Goal: Task Accomplishment & Management: Use online tool/utility

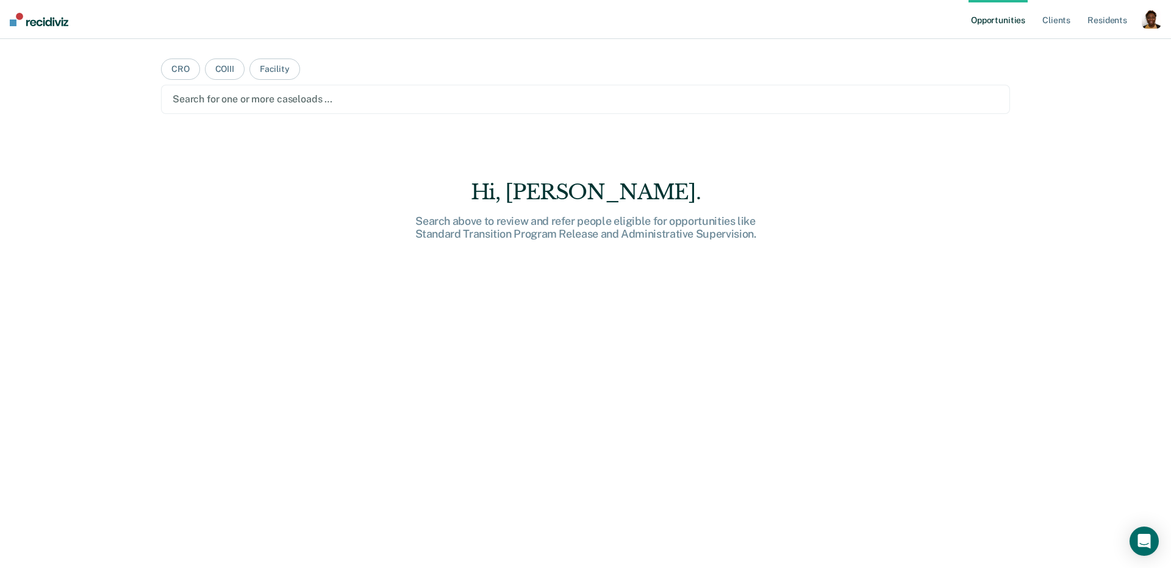
click at [1154, 26] on div "button" at bounding box center [1152, 19] width 20 height 20
click at [1090, 49] on link "Profile" at bounding box center [1102, 50] width 98 height 10
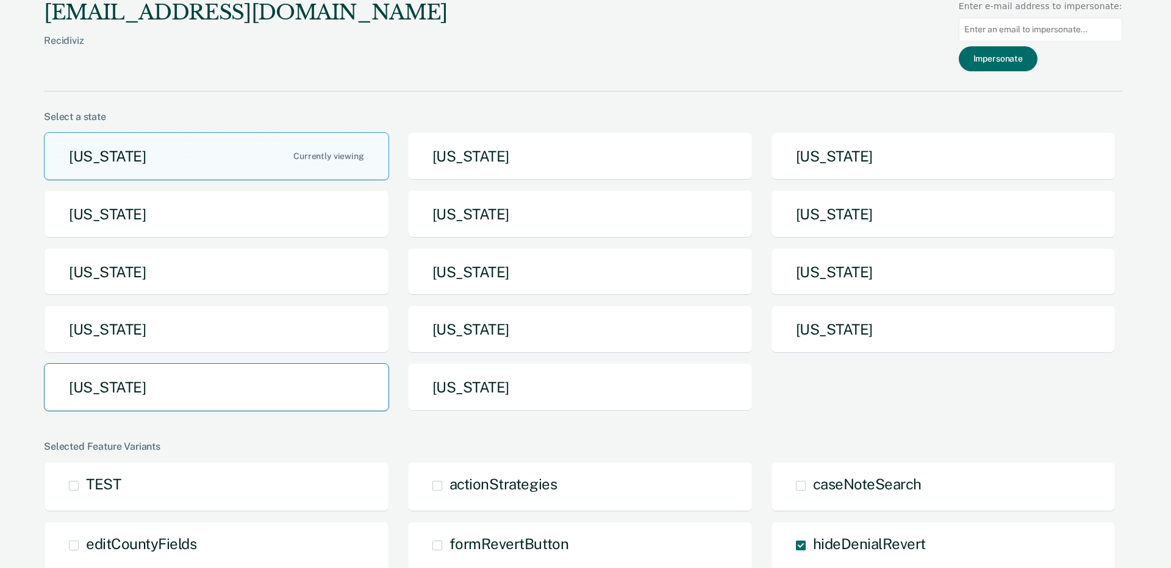
click at [315, 364] on button "[US_STATE]" at bounding box center [216, 387] width 345 height 48
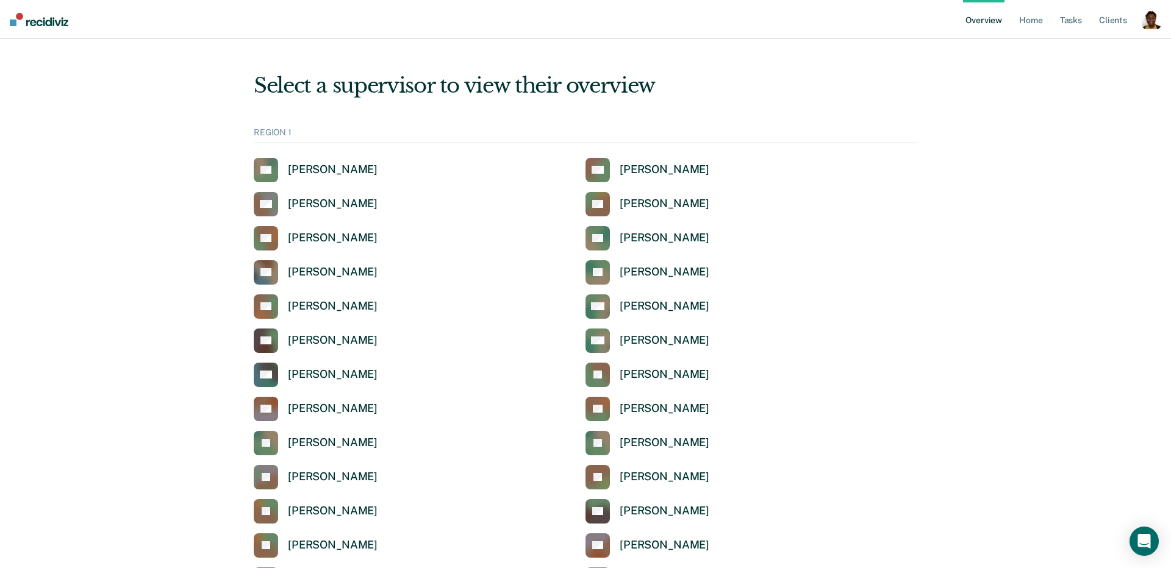
click at [1149, 24] on div "button" at bounding box center [1152, 20] width 20 height 20
click at [1094, 45] on link "Profile" at bounding box center [1102, 49] width 98 height 10
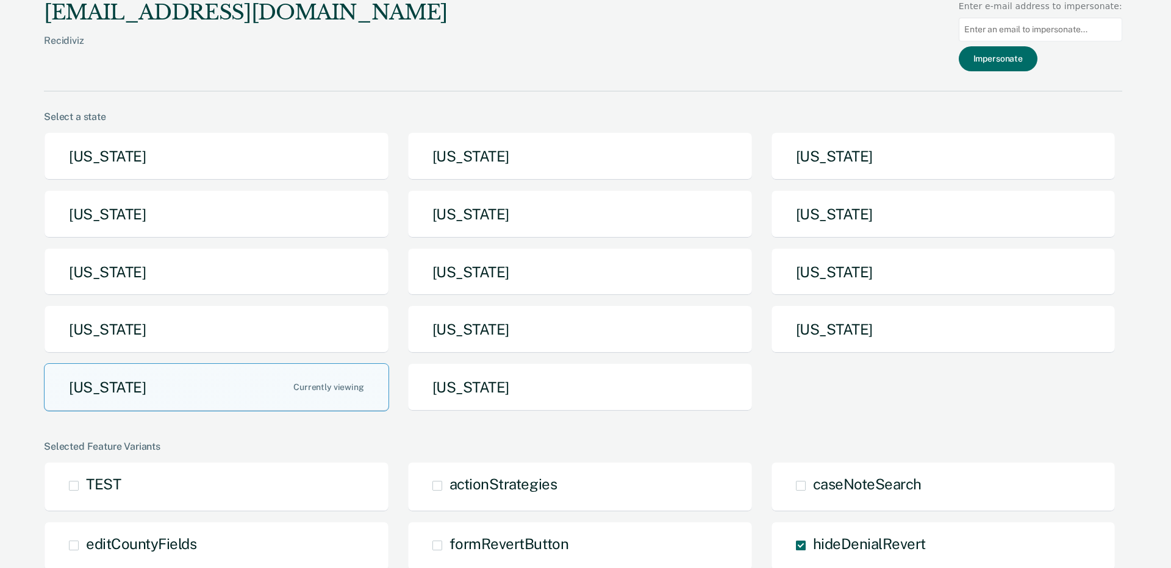
click at [1030, 33] on input at bounding box center [1040, 30] width 163 height 24
paste input "lawanna.mcclain@tdcj.texas.gov"
type input "lawanna.mcclain@tdcj.texas.gov"
click at [1009, 61] on button "Impersonate" at bounding box center [998, 58] width 79 height 25
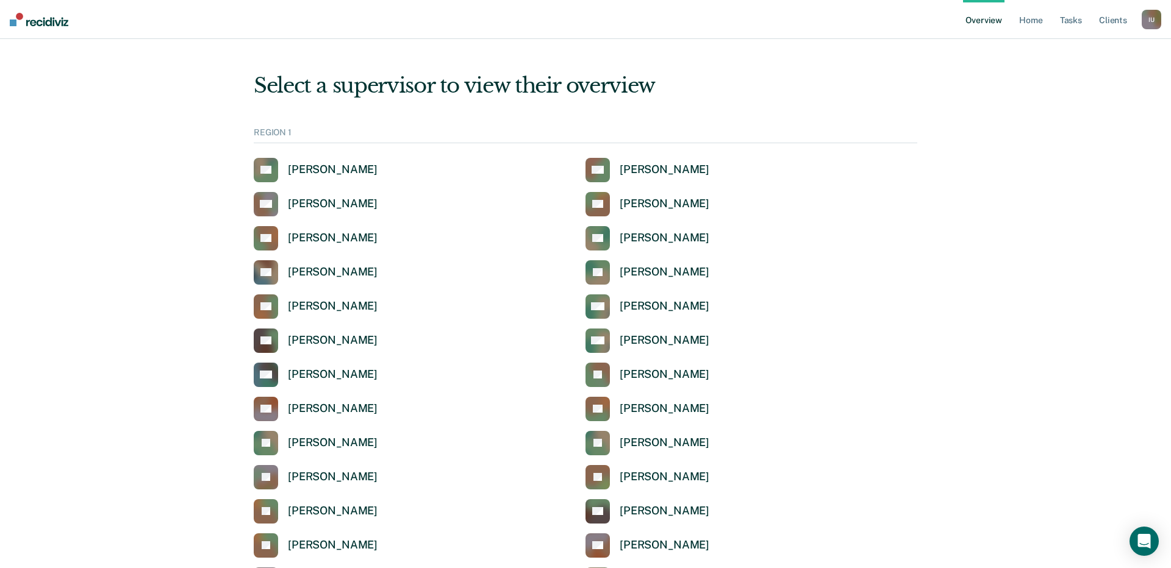
click at [1151, 26] on div "I U" at bounding box center [1152, 20] width 20 height 20
click at [1061, 46] on link "Profile" at bounding box center [1102, 49] width 98 height 10
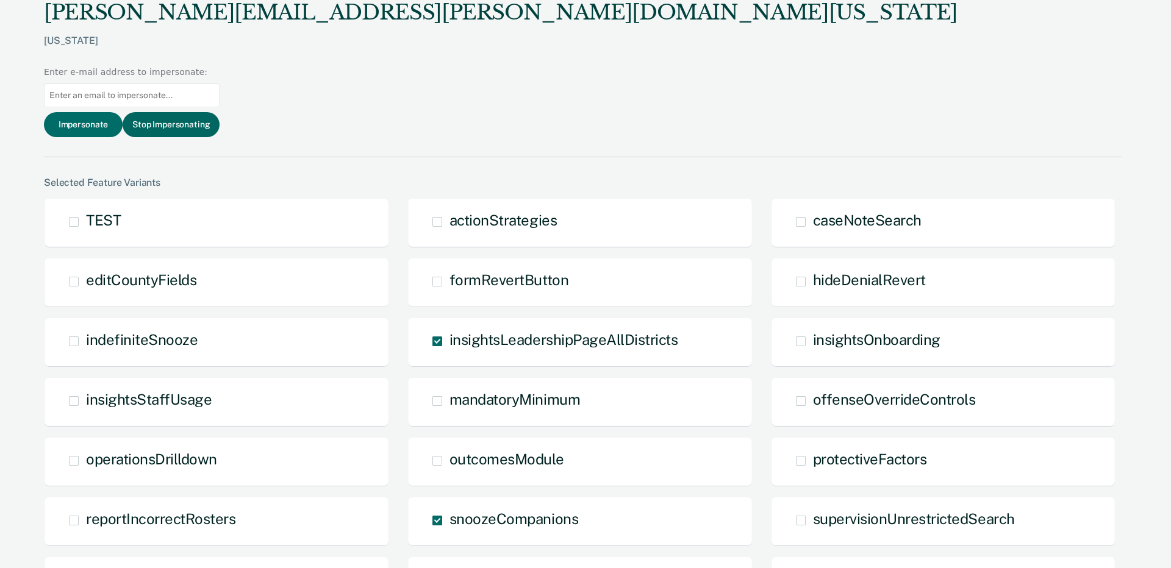
click at [220, 112] on button "Stop Impersonating" at bounding box center [171, 124] width 97 height 25
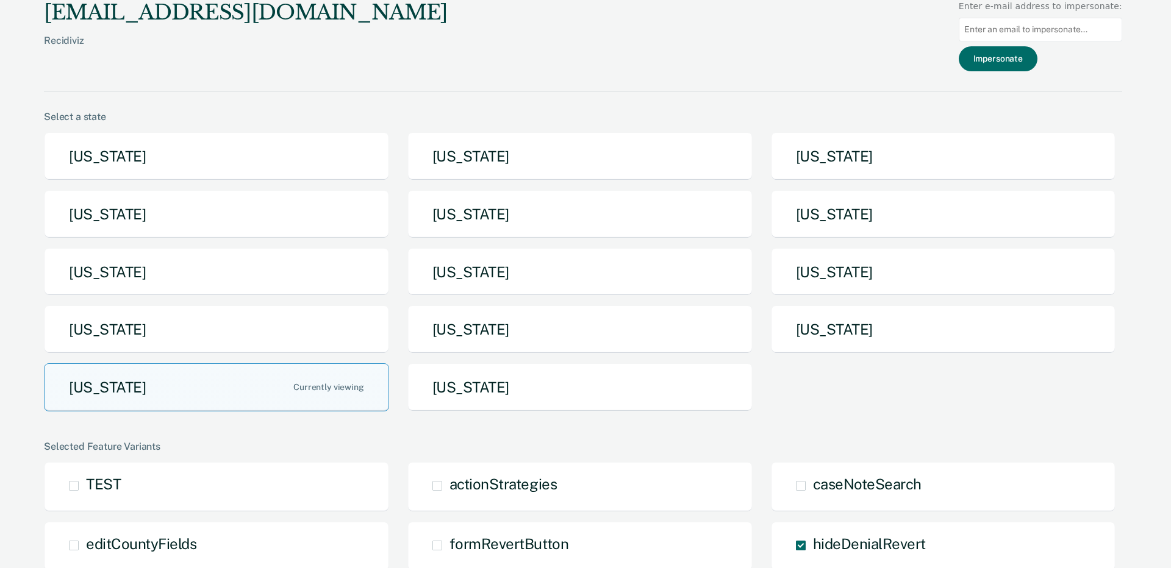
click at [1048, 35] on input at bounding box center [1040, 30] width 163 height 24
paste input "[PERSON_NAME][EMAIL_ADDRESS][PERSON_NAME][DOMAIN_NAME][US_STATE]"
type input "[PERSON_NAME][EMAIL_ADDRESS][PERSON_NAME][DOMAIN_NAME][US_STATE]"
click at [1018, 58] on button "Impersonate" at bounding box center [998, 58] width 79 height 25
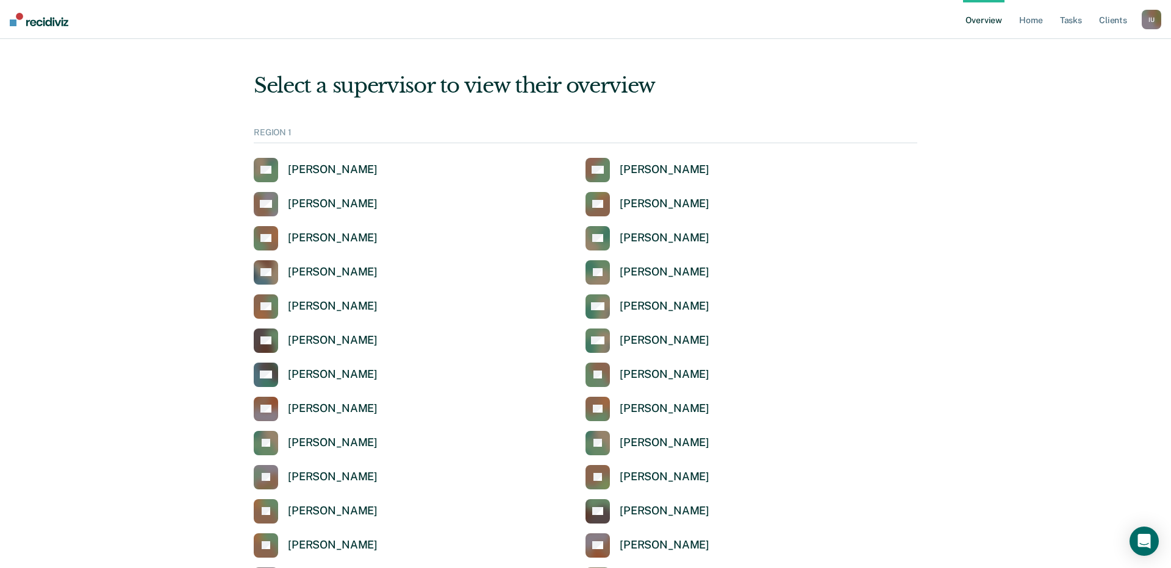
click at [1154, 26] on div "I U" at bounding box center [1152, 20] width 20 height 20
click at [1061, 43] on div "Profile How it works Log Out" at bounding box center [1103, 64] width 118 height 60
click at [1070, 45] on link "Profile" at bounding box center [1102, 49] width 98 height 10
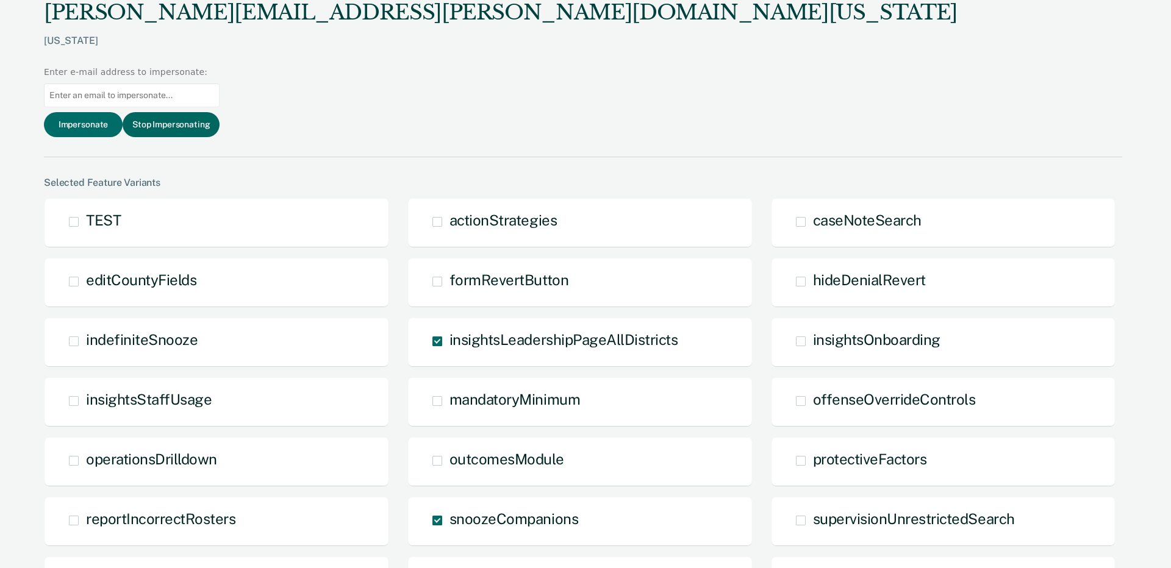
click at [220, 112] on button "Stop Impersonating" at bounding box center [171, 124] width 97 height 25
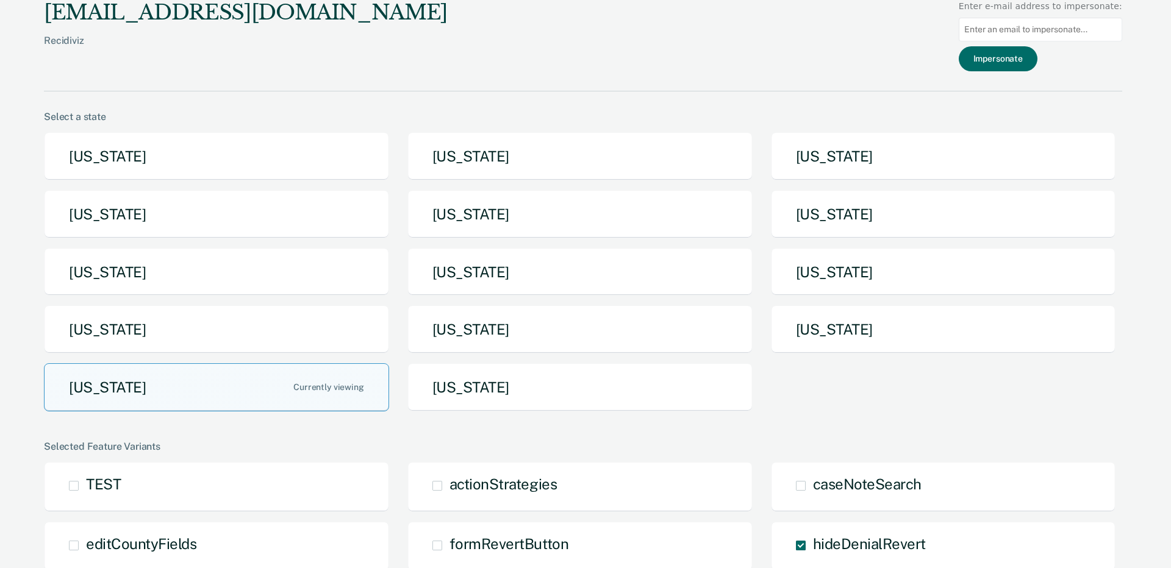
click at [1019, 24] on input at bounding box center [1040, 30] width 163 height 24
paste input "anabel.guy@tdcj.texas.gov"
type input "anabel.guy@tdcj.texas.gov"
click at [1010, 63] on button "Impersonate" at bounding box center [998, 58] width 79 height 25
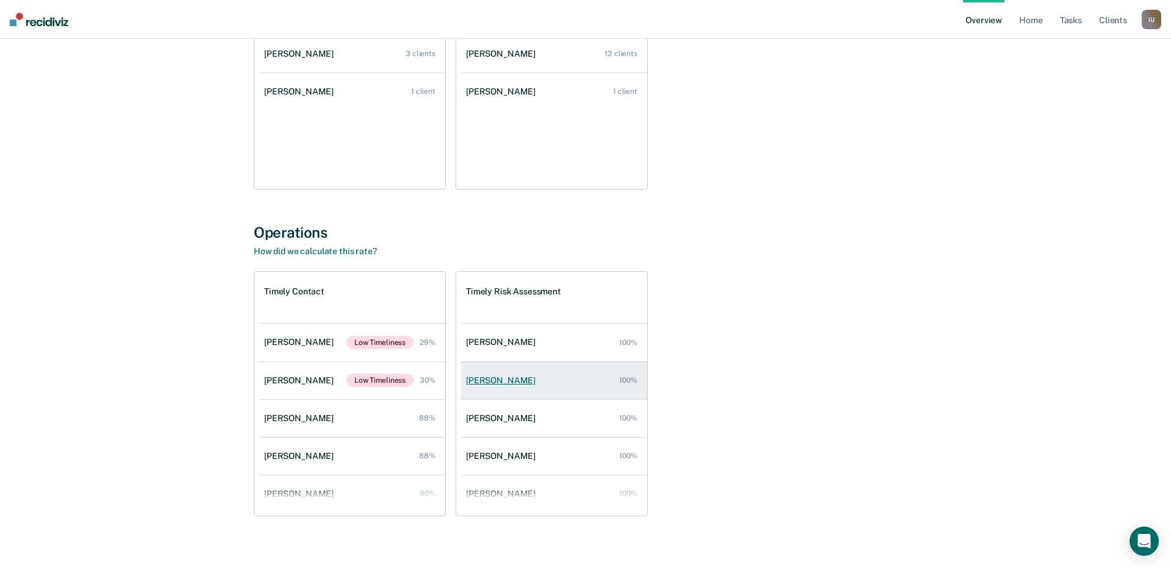
scroll to position [247, 0]
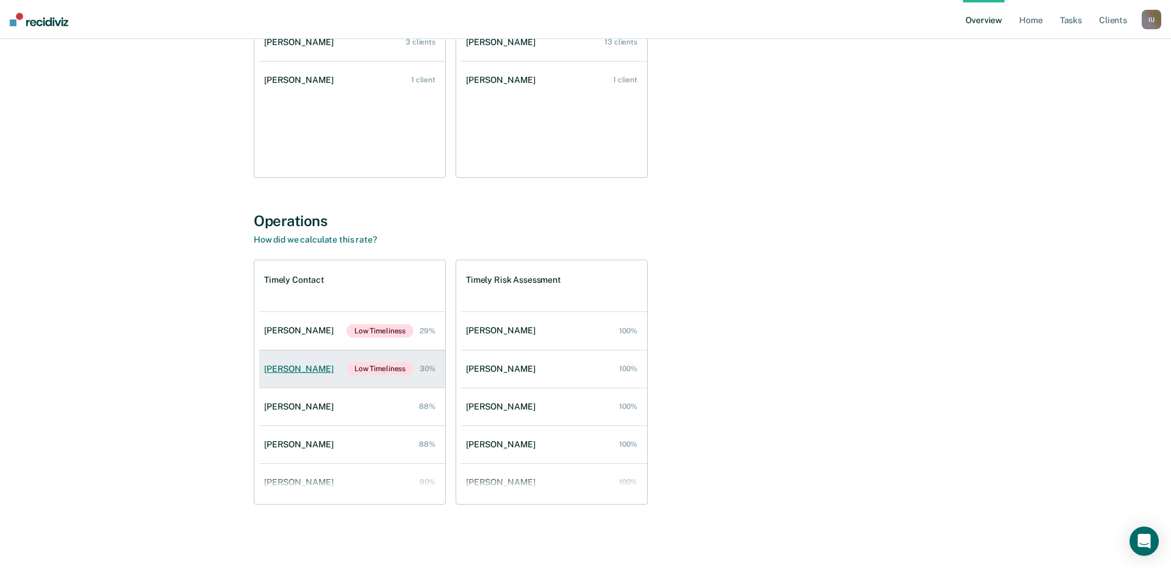
click at [300, 368] on div "Michael Hayles" at bounding box center [301, 369] width 74 height 10
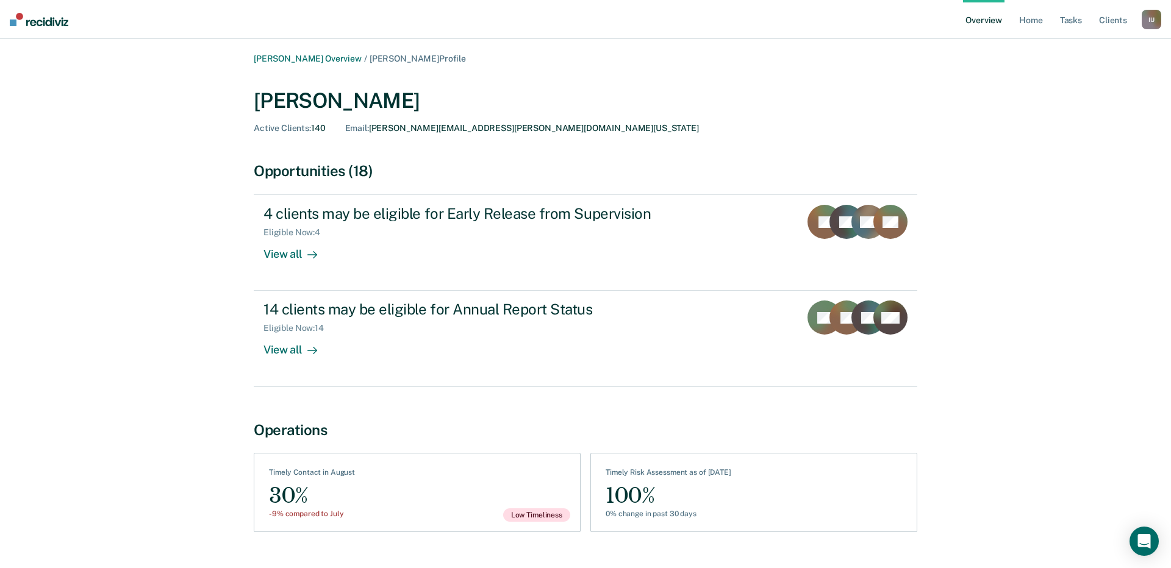
scroll to position [27, 0]
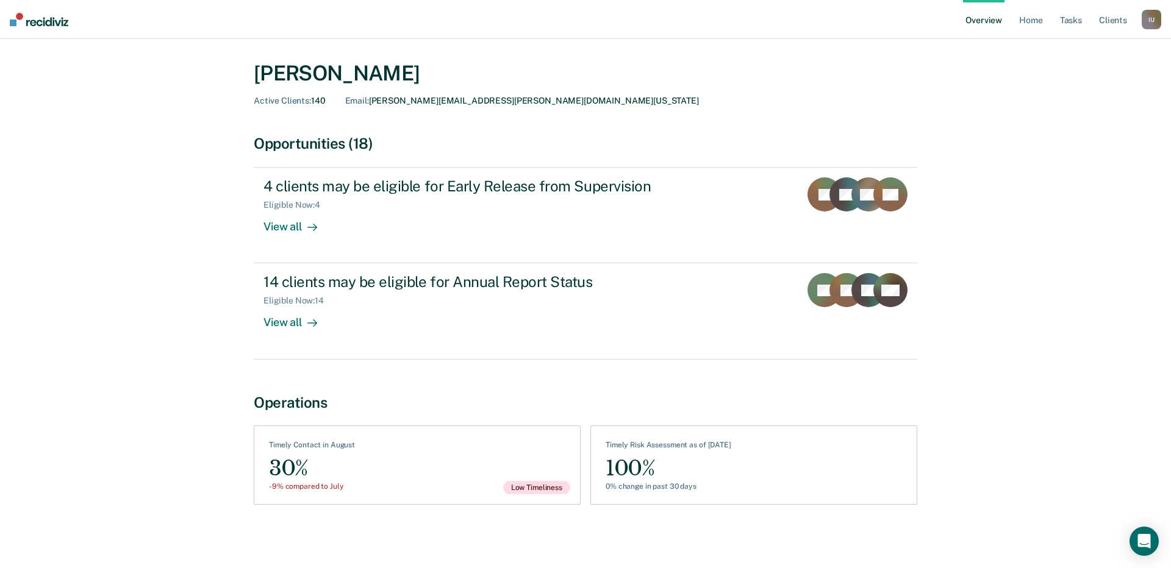
click at [726, 485] on div "0% change in past 30 days" at bounding box center [669, 486] width 126 height 9
click at [439, 482] on div "See Clients Timely Contact in August 30% -9% compared to July Low Timeliness" at bounding box center [417, 465] width 327 height 79
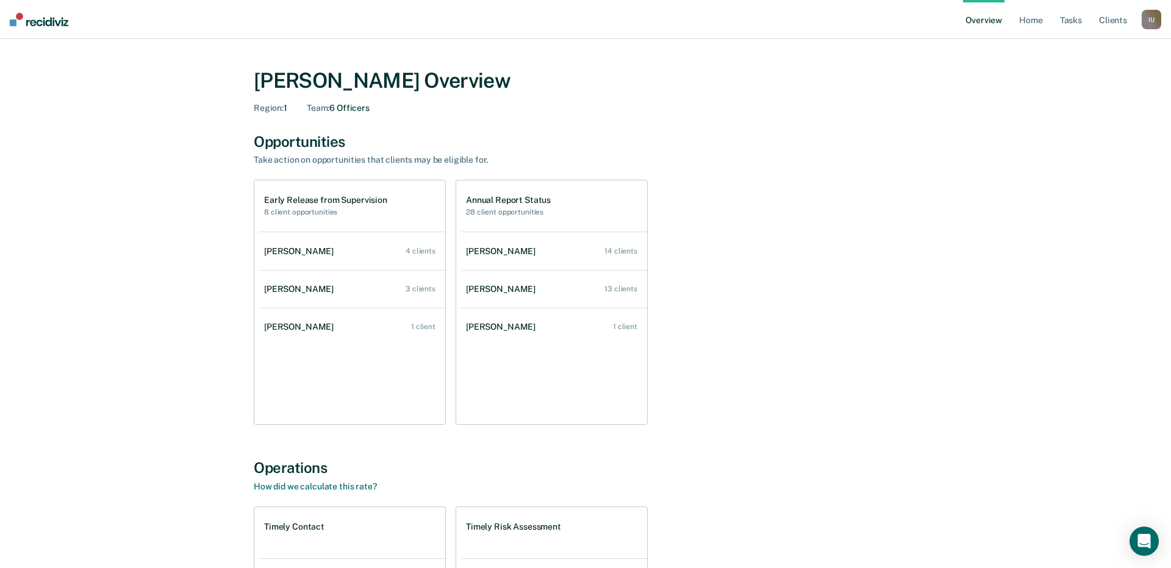
click at [1146, 24] on div "I U" at bounding box center [1152, 20] width 20 height 20
click at [1090, 48] on link "Profile" at bounding box center [1102, 49] width 98 height 10
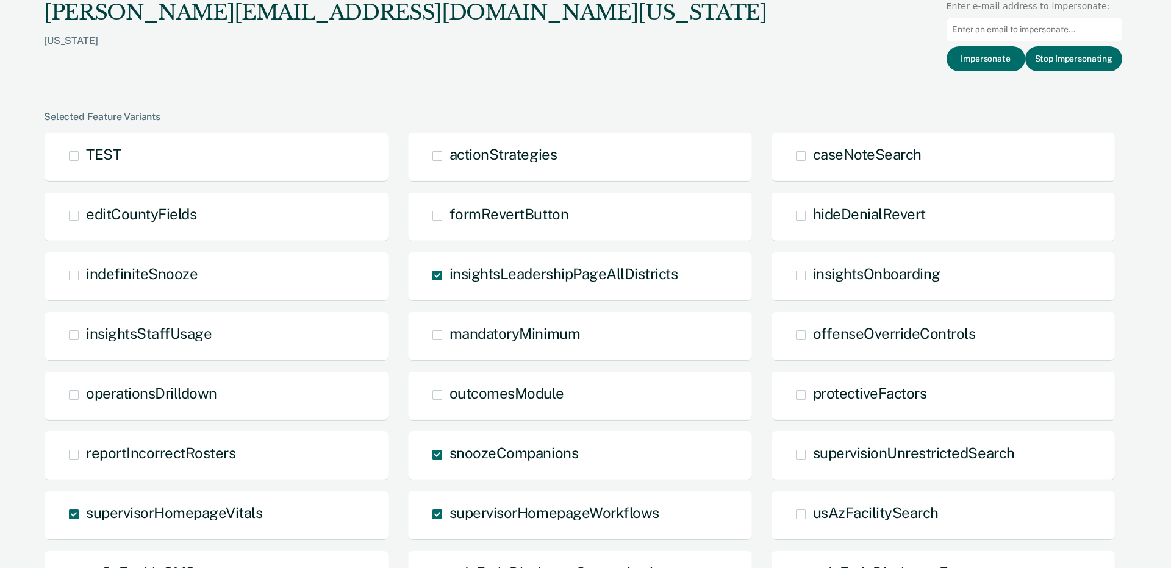
click at [971, 33] on input at bounding box center [1035, 30] width 176 height 24
paste input "jonathan.brinly@tdcj.texas.gov"
type input "jonathan.brinly@tdcj.texas.gov"
click at [983, 61] on button "Impersonate" at bounding box center [986, 58] width 79 height 25
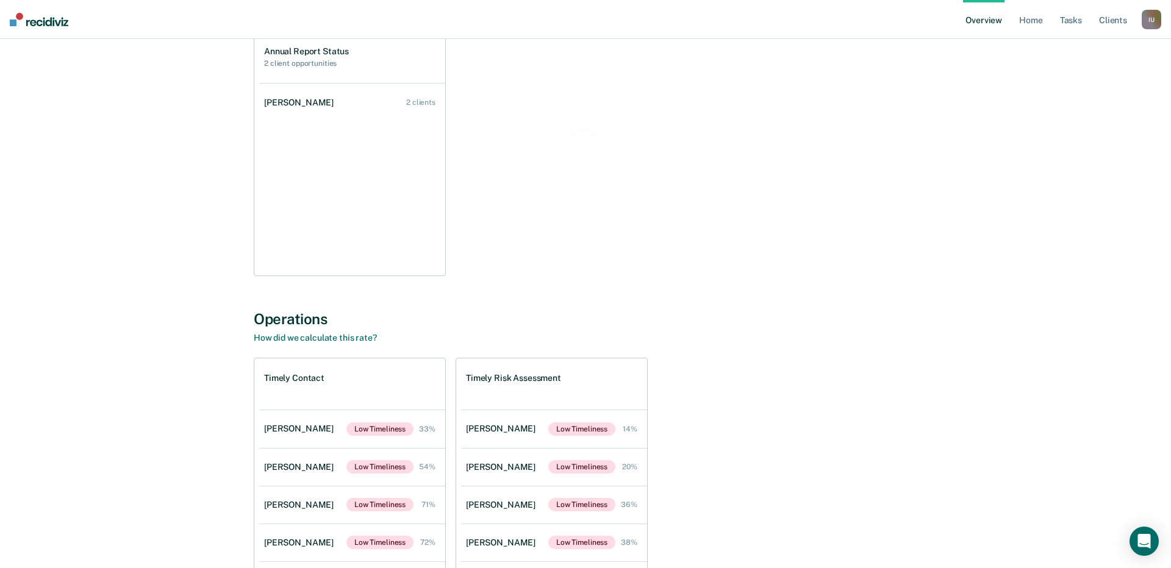
scroll to position [247, 0]
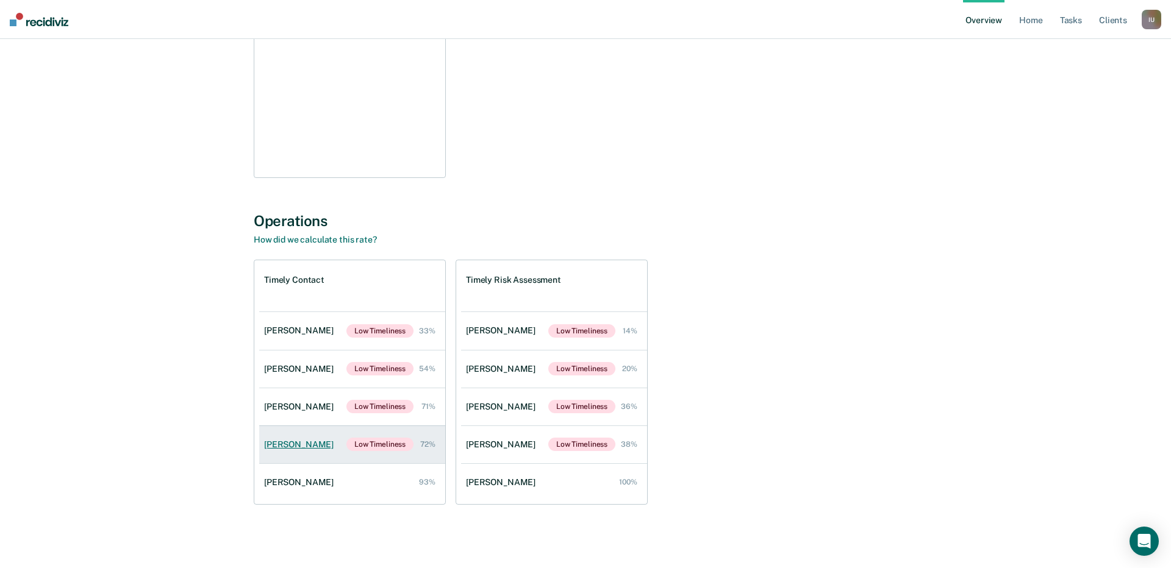
click at [303, 448] on div "Joseph Flores" at bounding box center [301, 445] width 74 height 10
